Goal: Task Accomplishment & Management: Complete application form

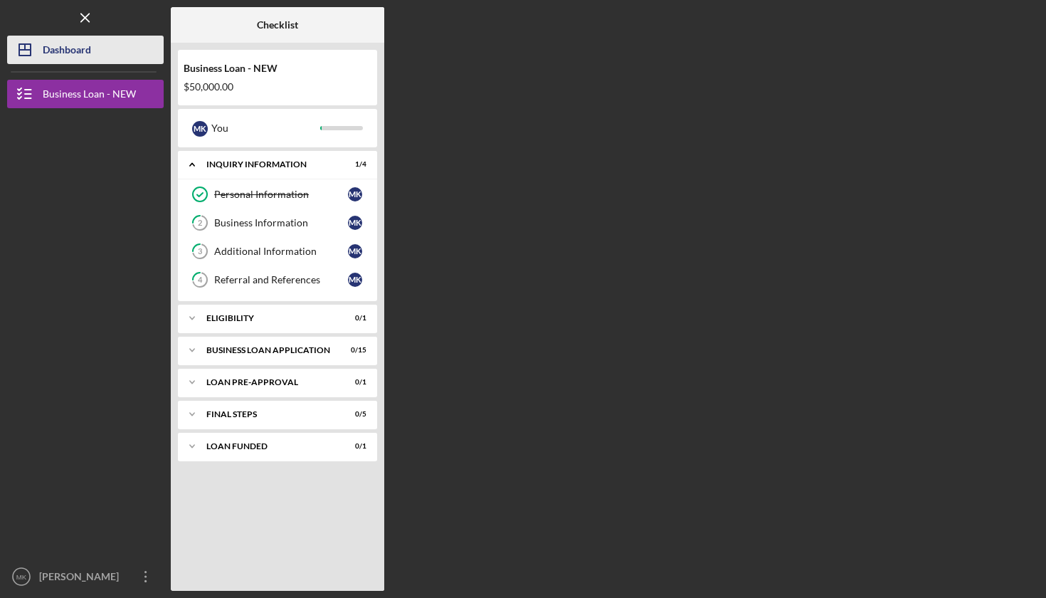
click at [46, 50] on div "Dashboard" at bounding box center [67, 52] width 48 height 32
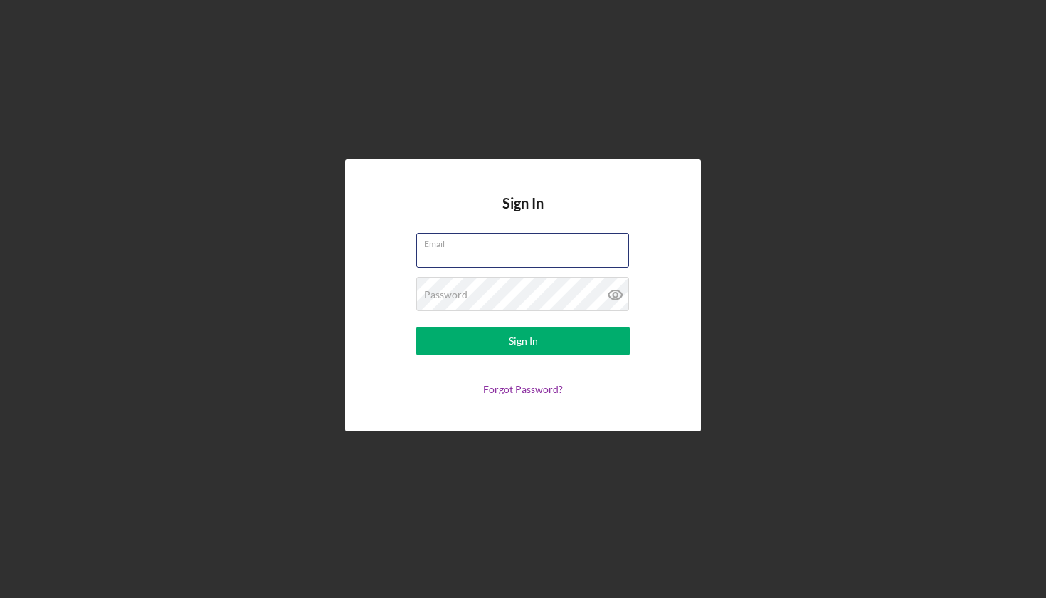
type input "[EMAIL_ADDRESS][DOMAIN_NAME]"
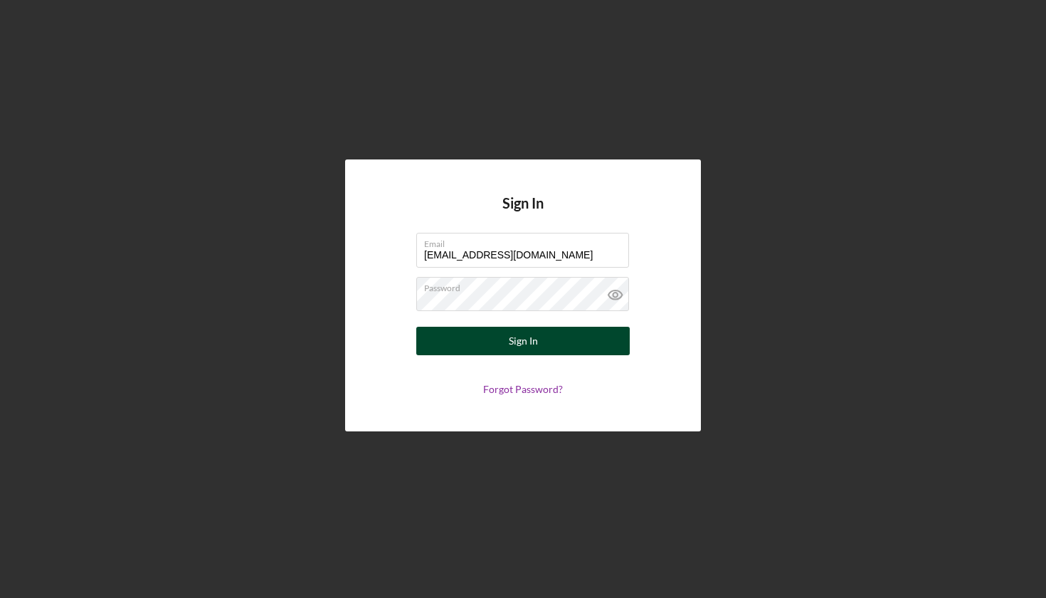
click at [543, 342] on button "Sign In" at bounding box center [522, 341] width 213 height 28
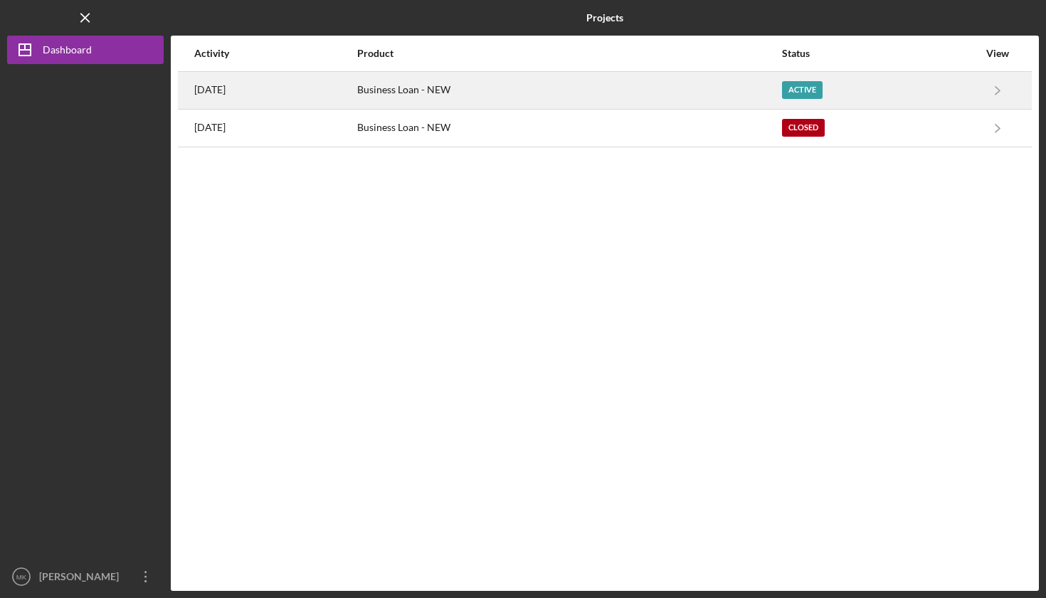
click at [600, 90] on div "Business Loan - NEW" at bounding box center [568, 91] width 423 height 36
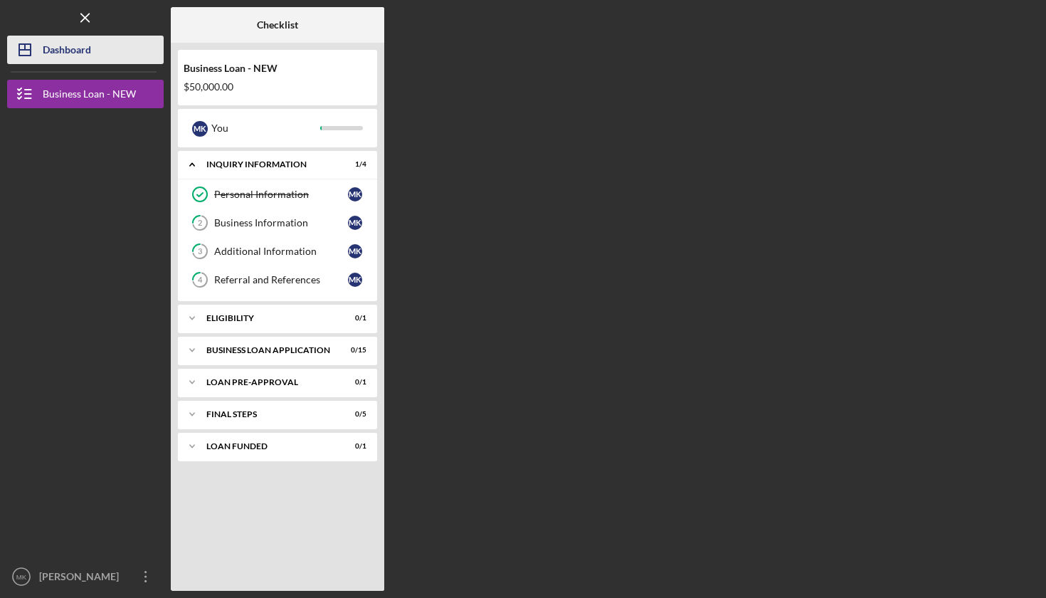
click at [93, 48] on button "Icon/Dashboard Dashboard" at bounding box center [85, 50] width 157 height 28
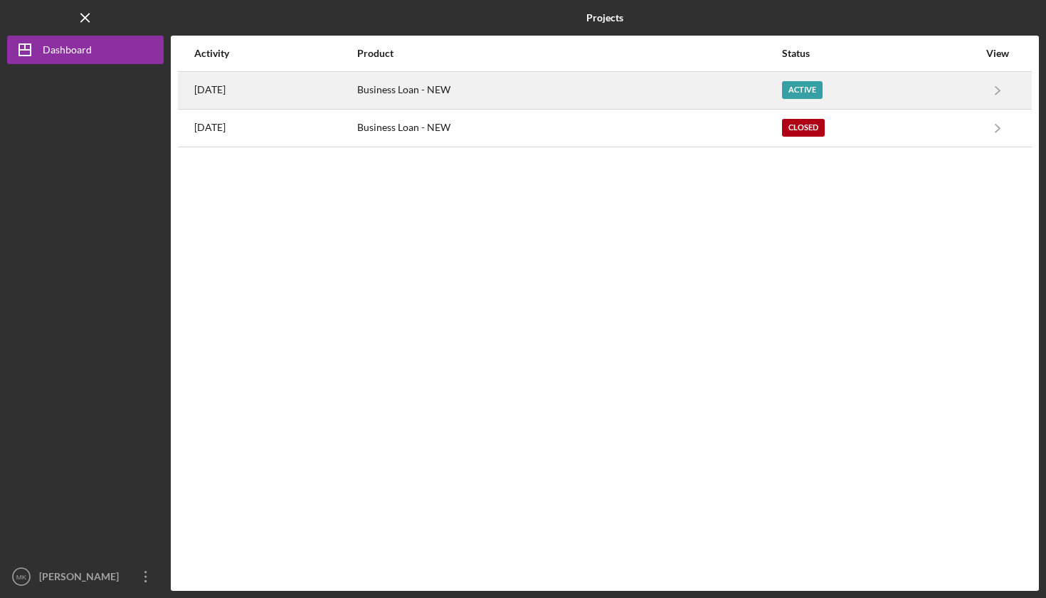
click at [504, 92] on div "Business Loan - NEW" at bounding box center [568, 91] width 423 height 36
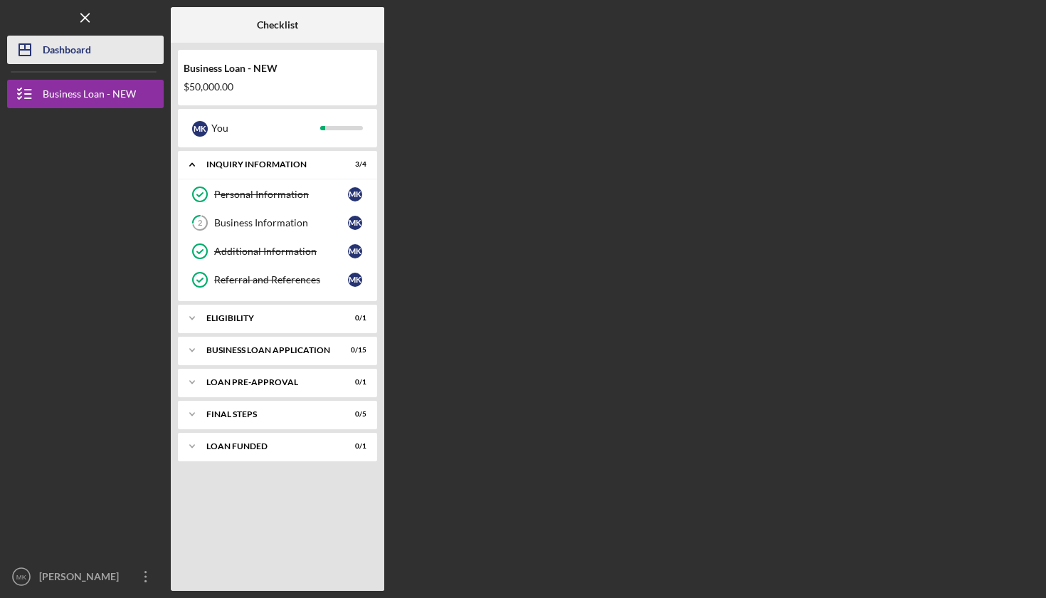
click at [85, 48] on div "Dashboard" at bounding box center [67, 52] width 48 height 32
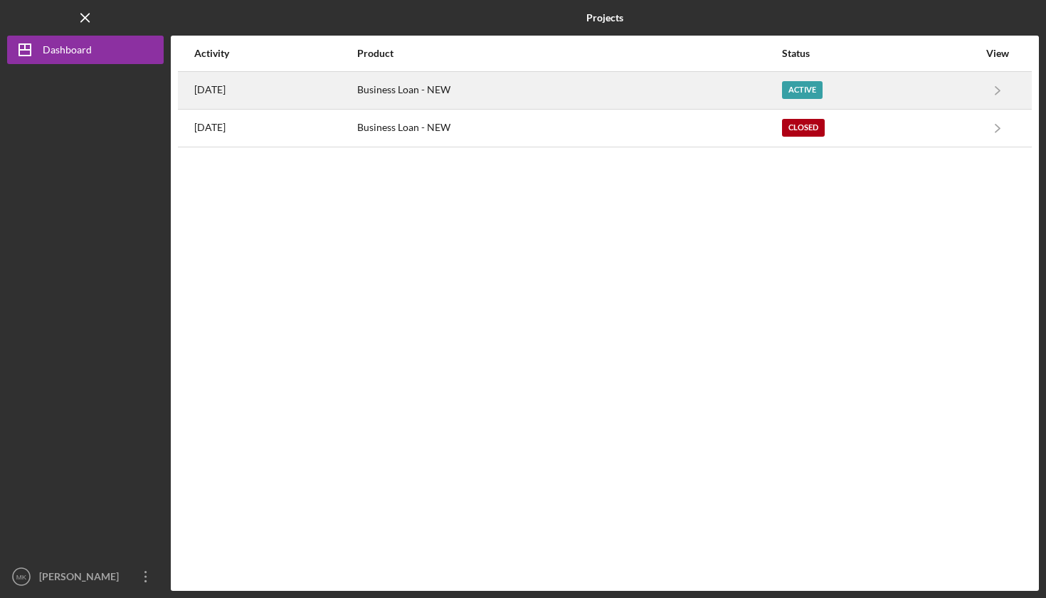
click at [462, 90] on div "Business Loan - NEW" at bounding box center [568, 91] width 423 height 36
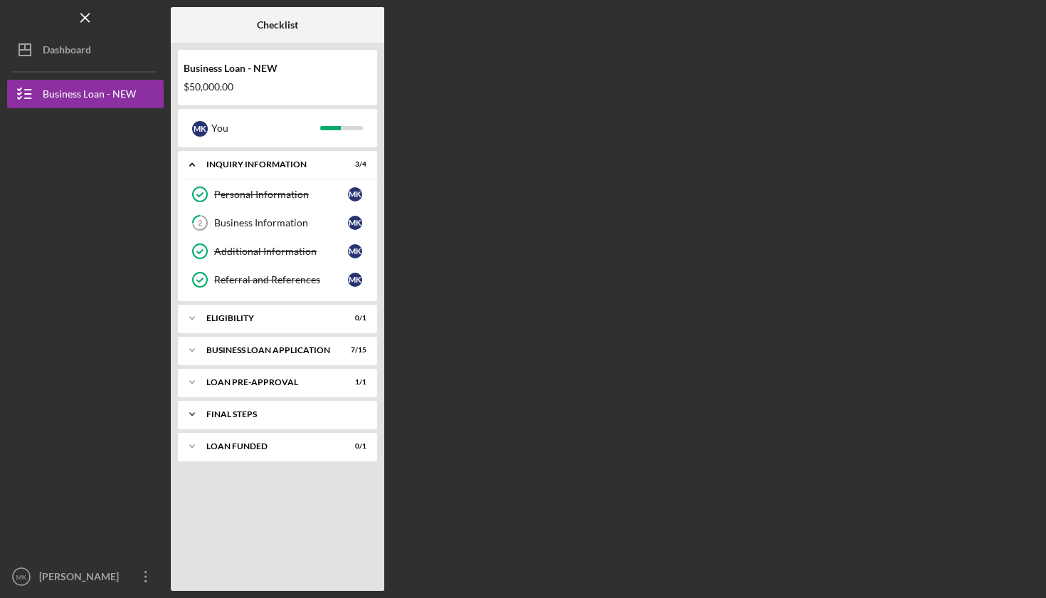
click at [259, 418] on div "FINAL STEPS" at bounding box center [282, 414] width 153 height 9
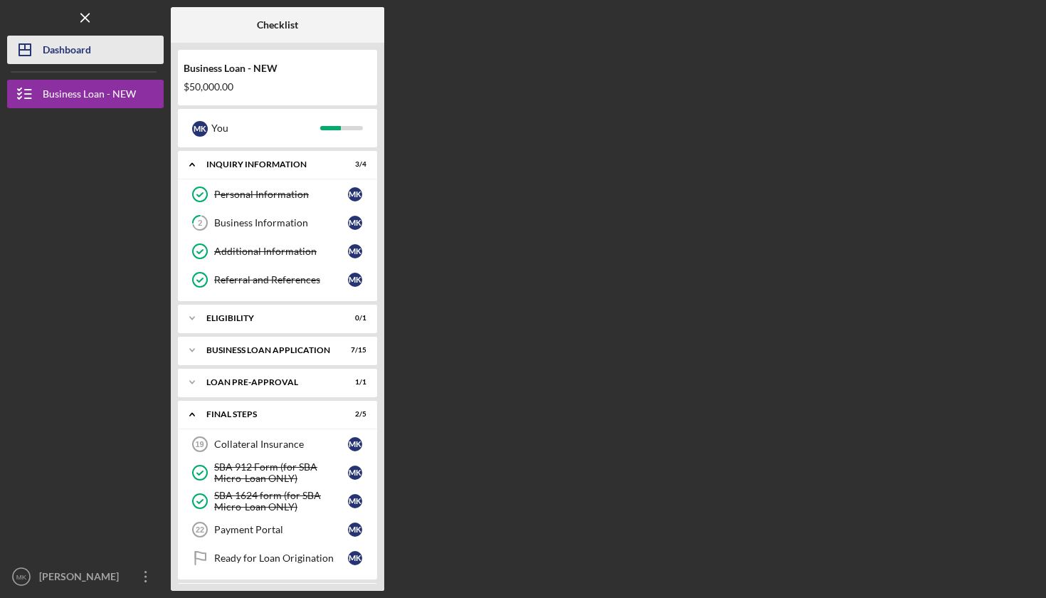
click at [59, 55] on div "Dashboard" at bounding box center [67, 52] width 48 height 32
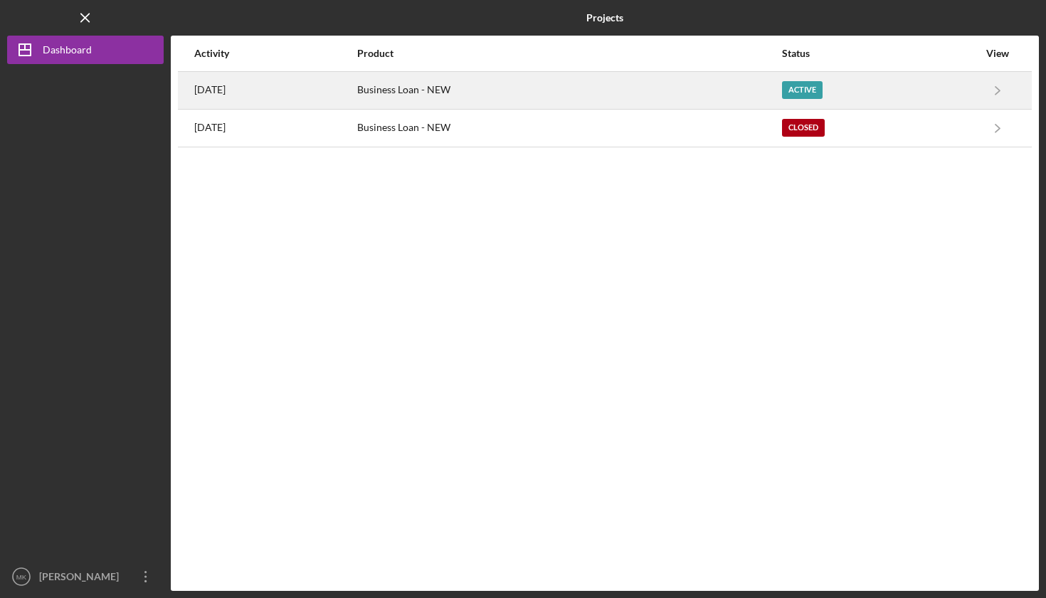
click at [440, 96] on div "Business Loan - NEW" at bounding box center [568, 91] width 423 height 36
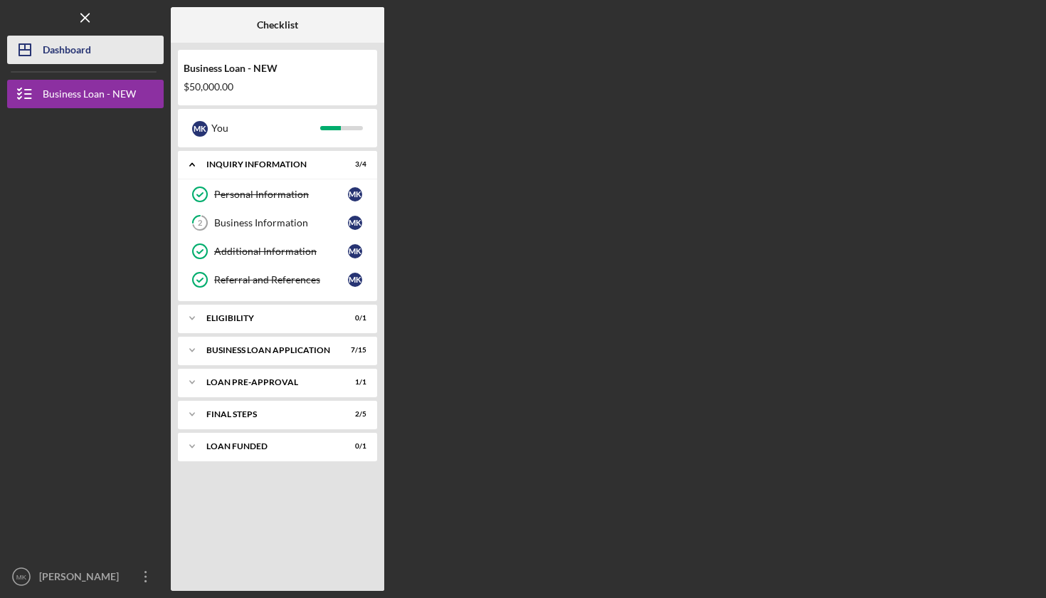
click at [111, 41] on button "Icon/Dashboard Dashboard" at bounding box center [85, 50] width 157 height 28
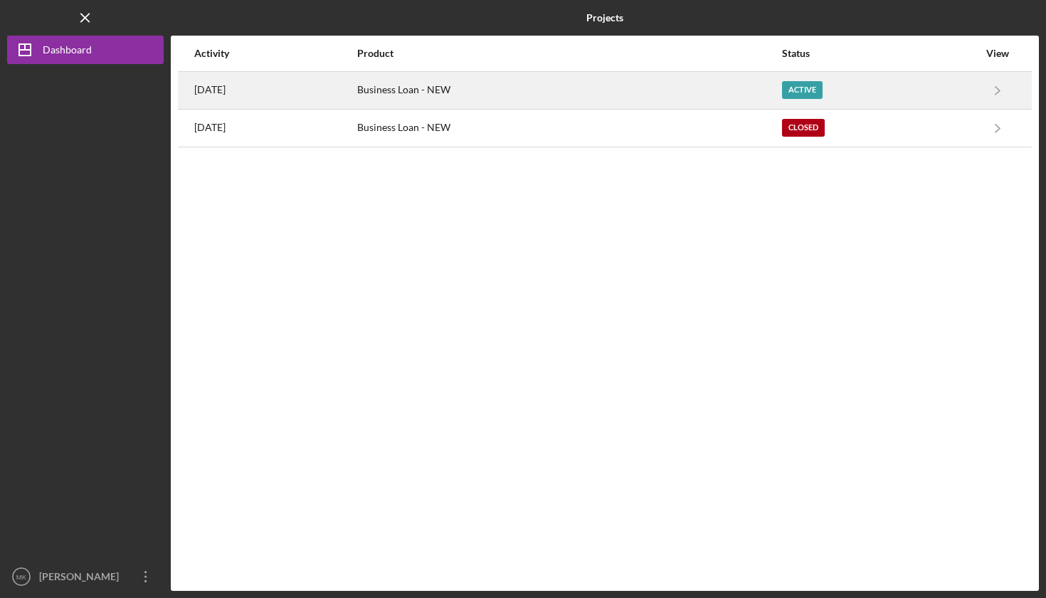
click at [658, 92] on div "Business Loan - NEW" at bounding box center [568, 91] width 423 height 36
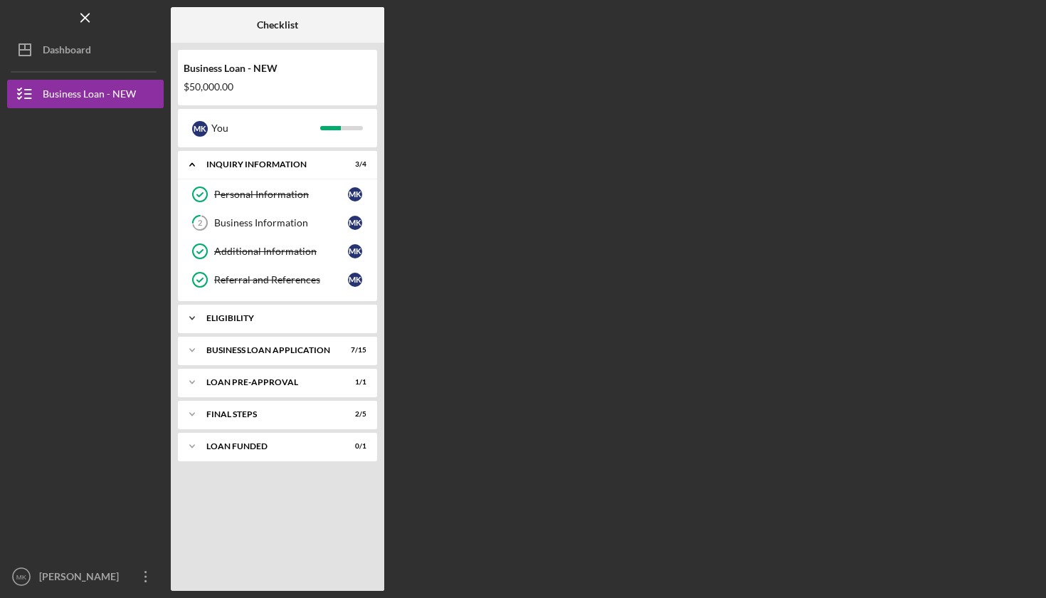
click at [258, 313] on div "Icon/Expander ELIGIBILITY 0 / 1" at bounding box center [277, 318] width 199 height 28
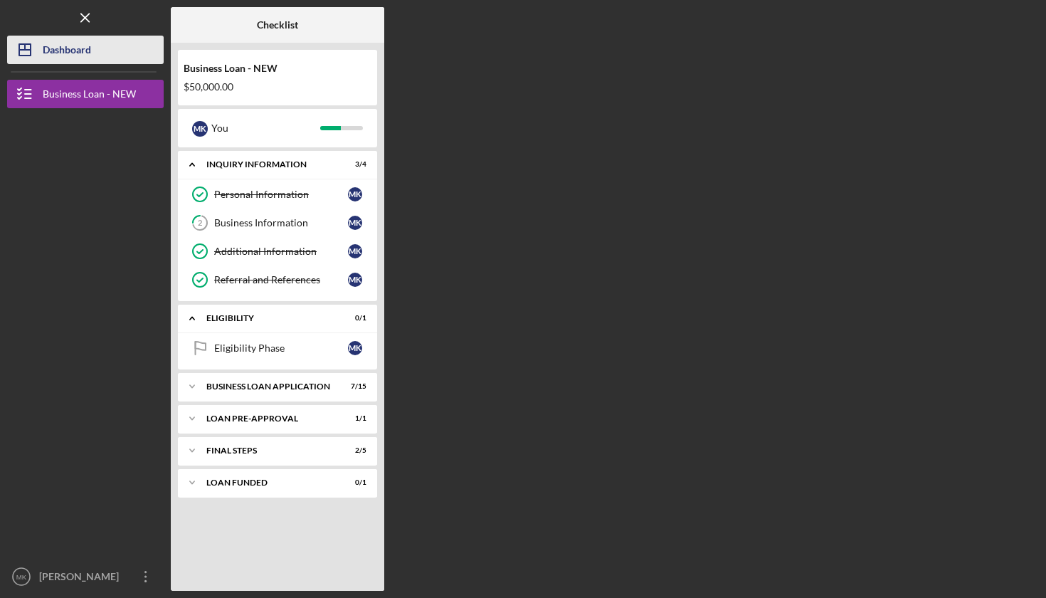
click at [88, 53] on div "Dashboard" at bounding box center [67, 52] width 48 height 32
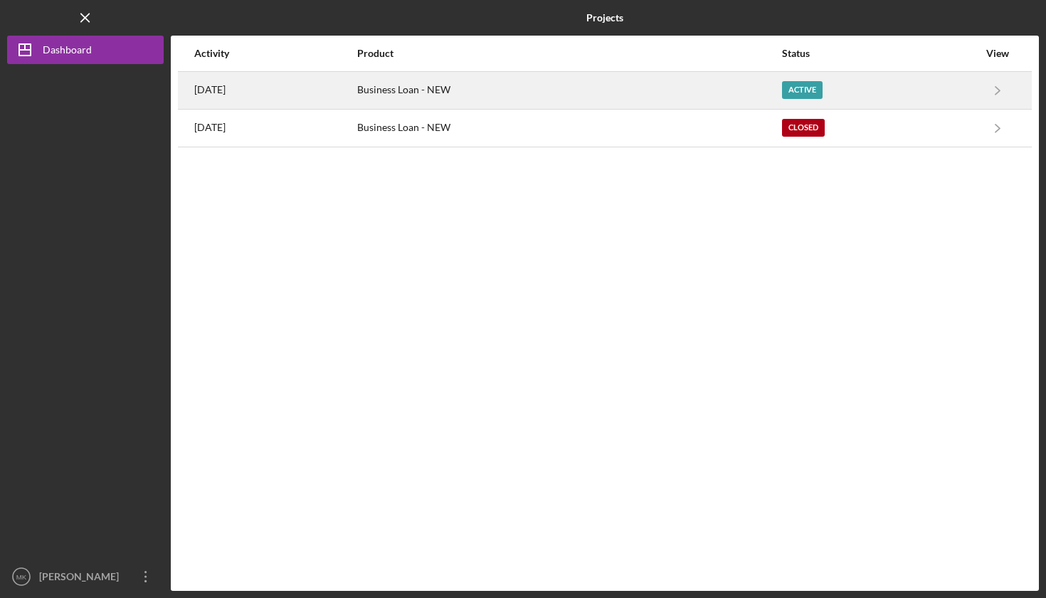
click at [455, 97] on div "Business Loan - NEW" at bounding box center [568, 91] width 423 height 36
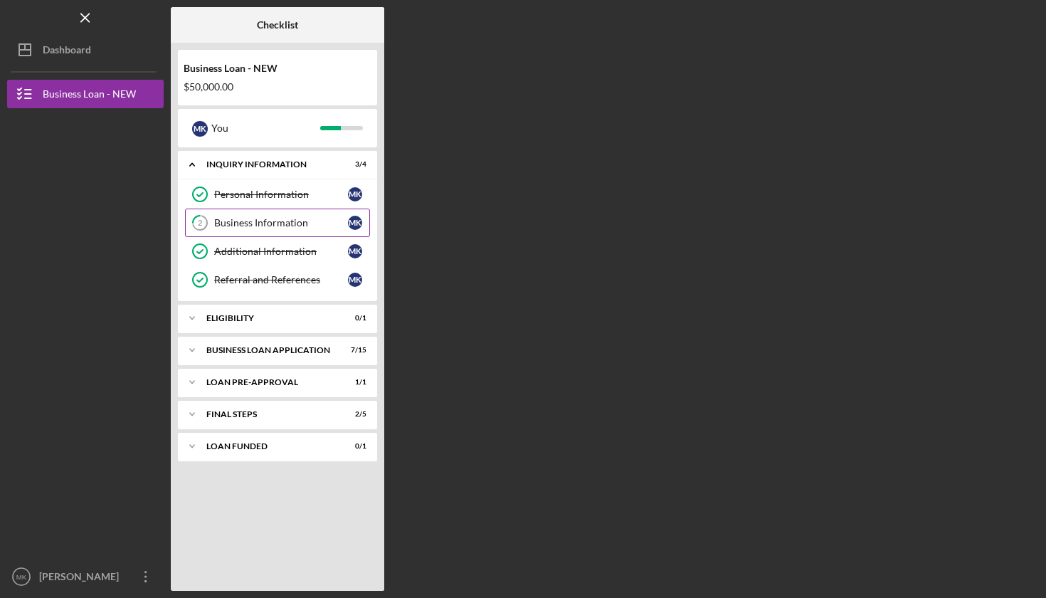
click at [261, 222] on div "Business Information" at bounding box center [281, 222] width 134 height 11
